Goal: Information Seeking & Learning: Check status

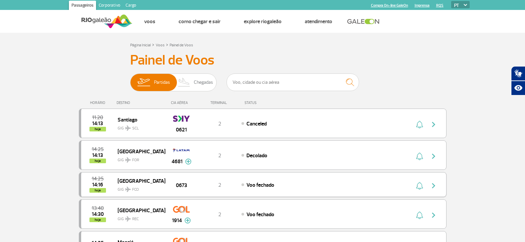
scroll to position [33, 0]
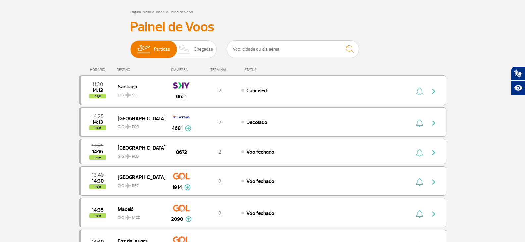
click at [191, 128] on img at bounding box center [188, 129] width 6 height 6
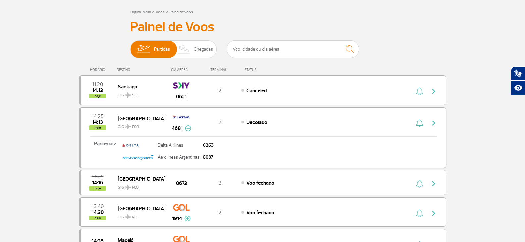
click at [188, 128] on img at bounding box center [188, 129] width 6 height 6
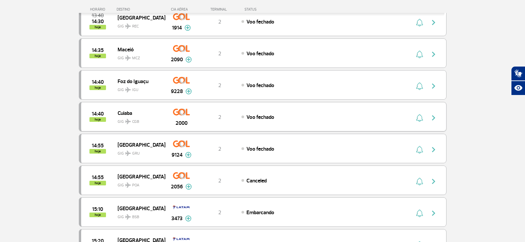
scroll to position [365, 0]
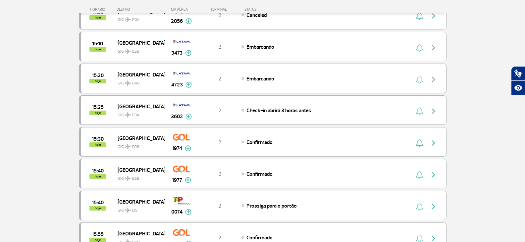
click at [187, 85] on img at bounding box center [189, 85] width 6 height 6
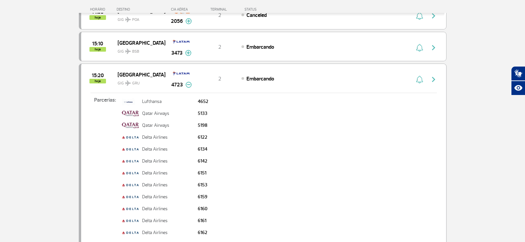
click at [187, 85] on img at bounding box center [189, 85] width 6 height 6
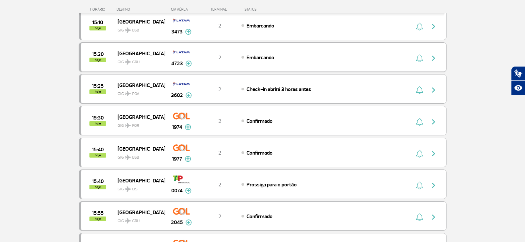
scroll to position [398, 0]
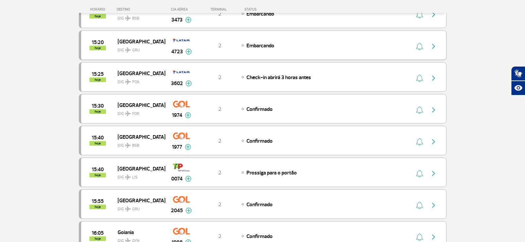
click at [186, 52] on img at bounding box center [189, 52] width 6 height 6
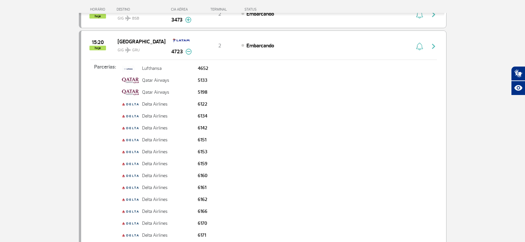
click at [189, 52] on img at bounding box center [189, 52] width 6 height 6
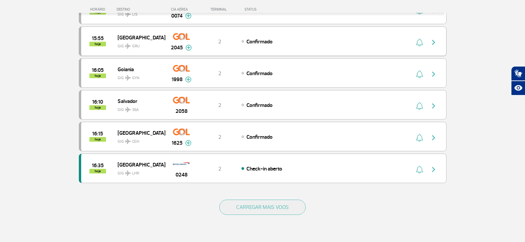
scroll to position [564, 0]
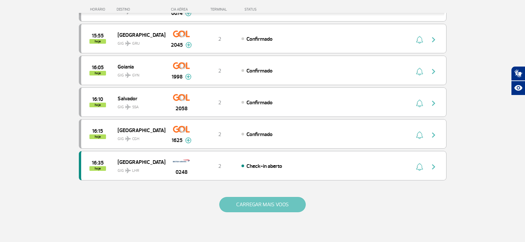
click at [254, 205] on button "CARREGAR MAIS VOOS" at bounding box center [262, 204] width 87 height 15
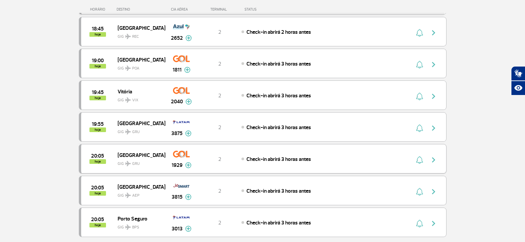
scroll to position [1127, 0]
